Goal: Transaction & Acquisition: Purchase product/service

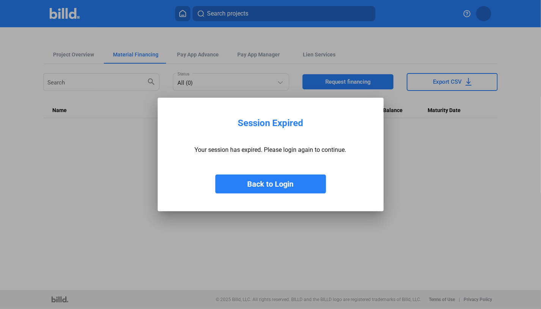
click at [274, 184] on button "Back to Login" at bounding box center [270, 184] width 111 height 19
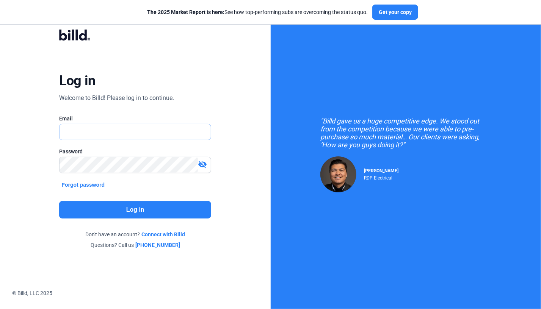
type input "[PERSON_NAME][EMAIL_ADDRESS][DOMAIN_NAME]"
click at [142, 210] on button "Log in" at bounding box center [135, 209] width 152 height 17
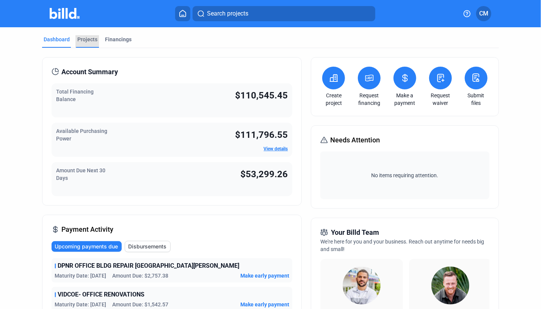
click at [86, 40] on div "Projects" at bounding box center [87, 40] width 20 height 8
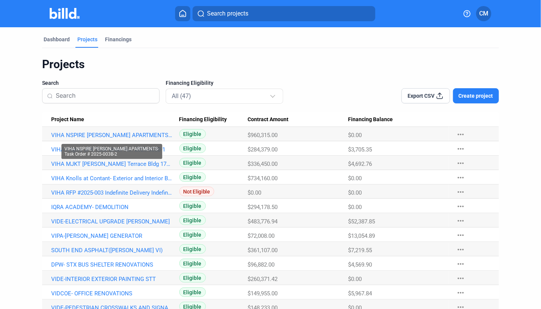
click at [90, 134] on link "VIHA NSPIRE [PERSON_NAME] APARTMENTS-Task Order # 2025-003B-2" at bounding box center [111, 135] width 121 height 7
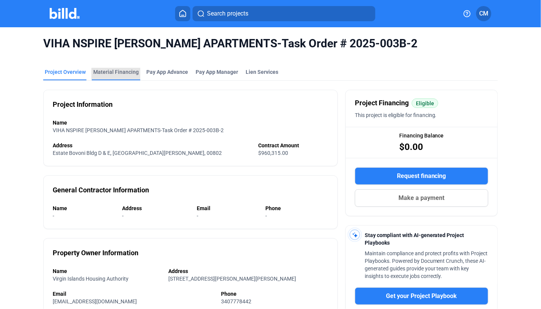
click at [126, 73] on div "Material Financing" at bounding box center [115, 72] width 45 height 8
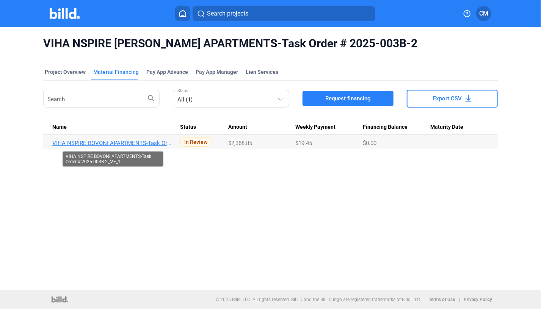
click at [139, 140] on link "VIHA NSPIRE BOVONI APARTMENTS-Task Order # 2025-003B-2_MF_1" at bounding box center [112, 143] width 121 height 7
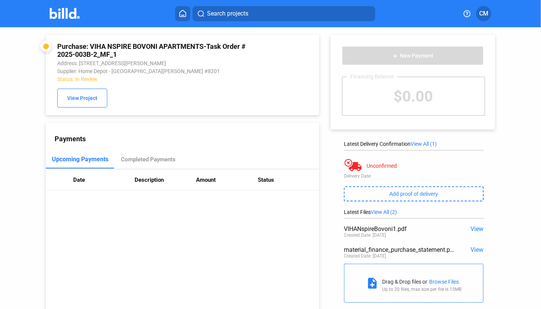
scroll to position [4, 0]
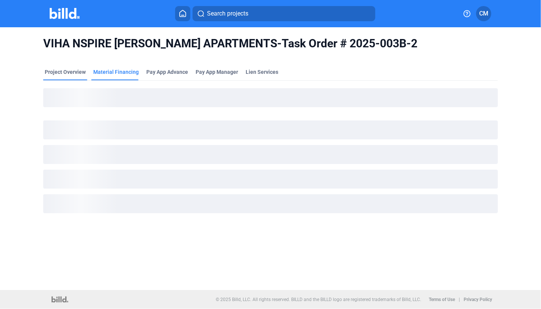
click at [52, 73] on div "Project Overview" at bounding box center [65, 72] width 41 height 8
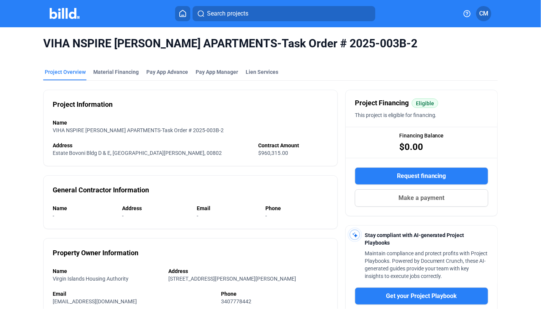
click at [184, 15] on icon at bounding box center [183, 13] width 6 height 6
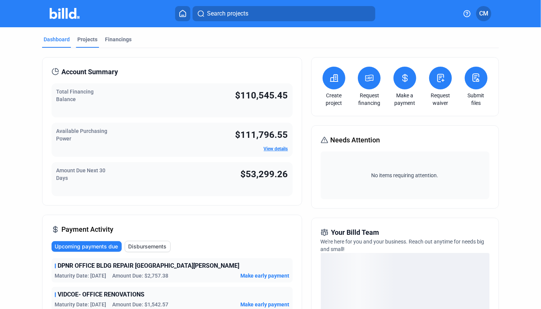
click at [89, 39] on div "Projects" at bounding box center [87, 40] width 20 height 8
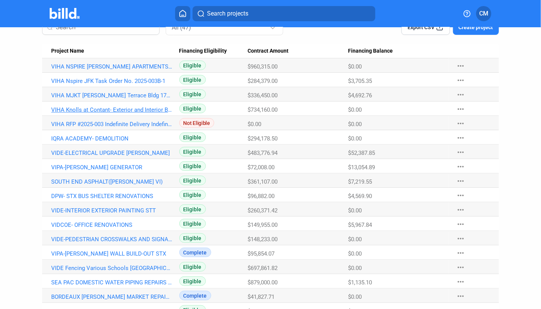
scroll to position [70, 0]
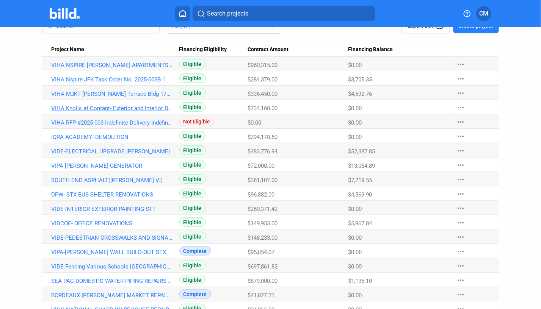
click at [102, 69] on link "SOUTH END ASPHALT([PERSON_NAME] VI)" at bounding box center [111, 65] width 121 height 7
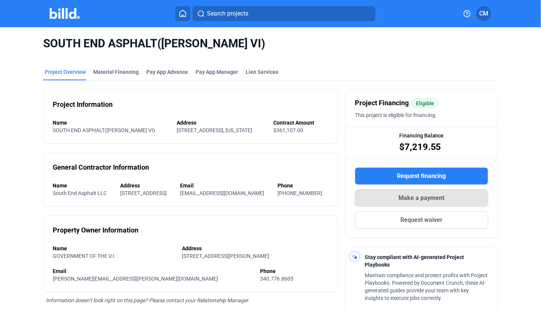
click at [389, 198] on button "Make a payment" at bounding box center [421, 197] width 133 height 17
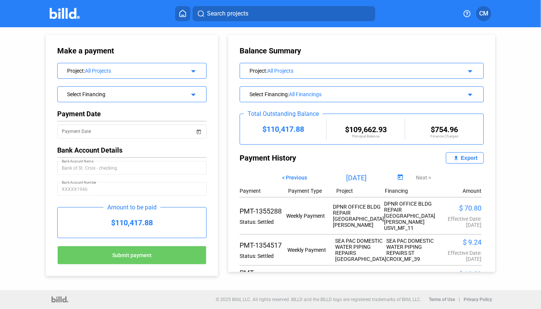
click at [195, 69] on mat-icon "arrow_drop_down" at bounding box center [192, 70] width 9 height 9
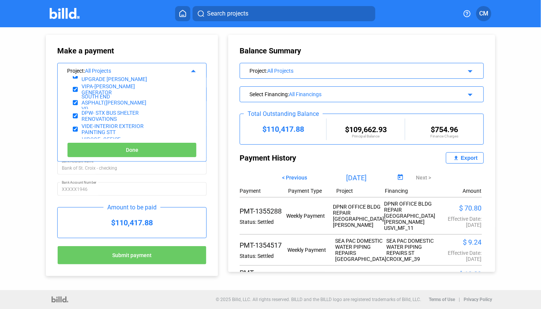
scroll to position [100, 0]
click at [128, 98] on div "SOUTH END ASPHALT([PERSON_NAME] VI)" at bounding box center [114, 102] width 66 height 18
click at [127, 100] on div "SOUTH END ASPHALT([PERSON_NAME] VI)" at bounding box center [114, 102] width 66 height 18
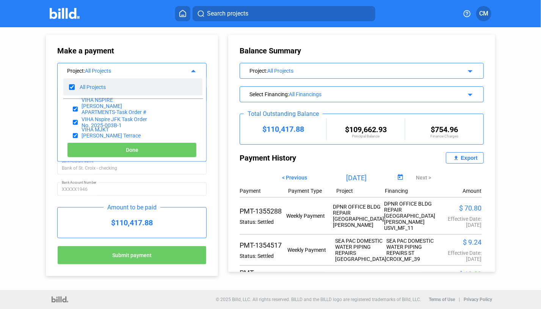
click at [71, 86] on input "checkbox" at bounding box center [72, 86] width 6 height 11
checkbox input "false"
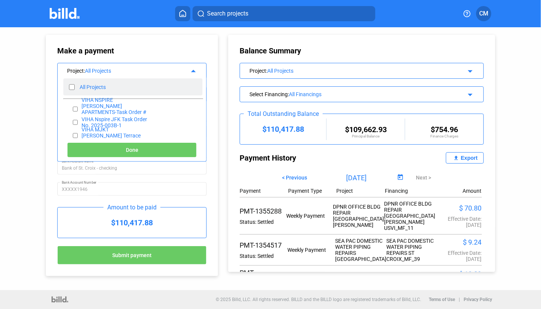
checkbox input "false"
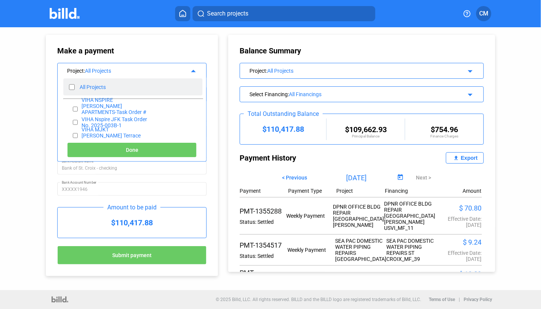
checkbox input "false"
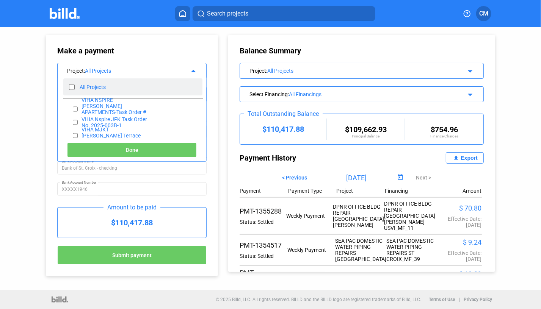
checkbox input "false"
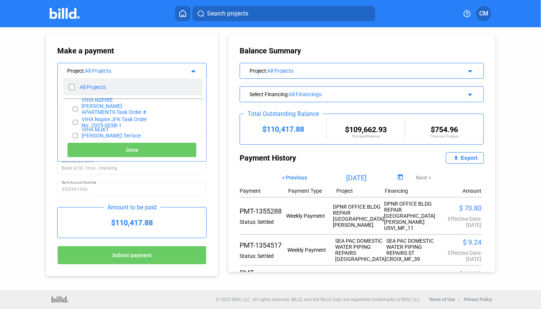
checkbox input "false"
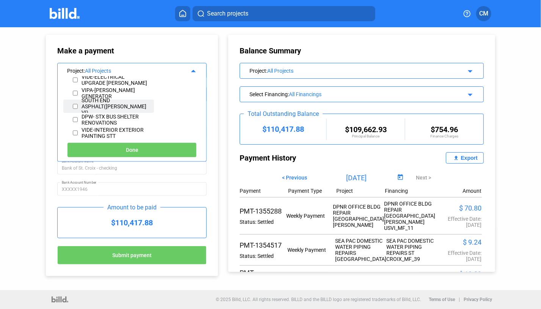
scroll to position [96, 0]
click at [75, 102] on input "checkbox" at bounding box center [75, 105] width 5 height 11
checkbox input "true"
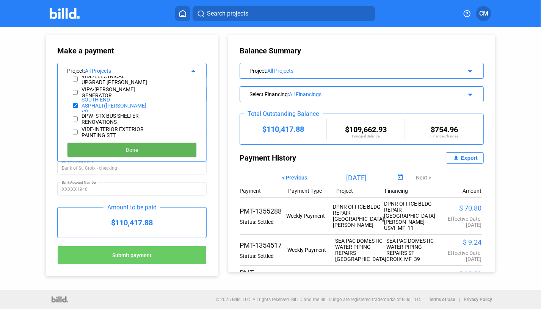
click at [149, 150] on button "Done" at bounding box center [132, 149] width 130 height 15
type input "[DATE]"
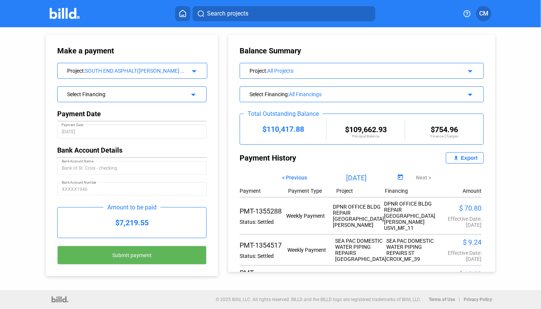
click at [157, 252] on button "Submit payment" at bounding box center [131, 255] width 149 height 19
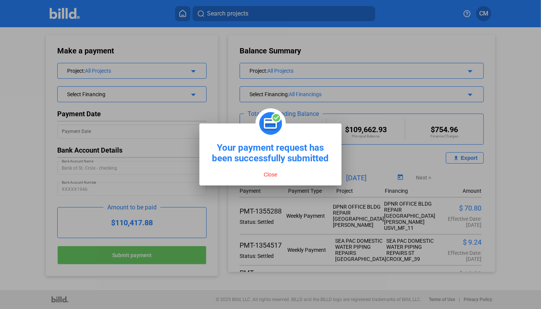
click at [273, 178] on button "Close" at bounding box center [270, 174] width 18 height 7
